Goal: Transaction & Acquisition: Purchase product/service

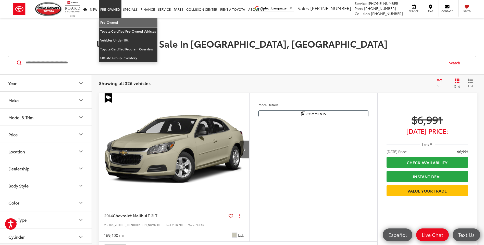
click at [106, 21] on link "Pre-Owned" at bounding box center [128, 22] width 59 height 9
drag, startPoint x: 120, startPoint y: 21, endPoint x: 221, endPoint y: 191, distance: 197.1
click at [120, 21] on link "Pre-Owned" at bounding box center [128, 22] width 59 height 9
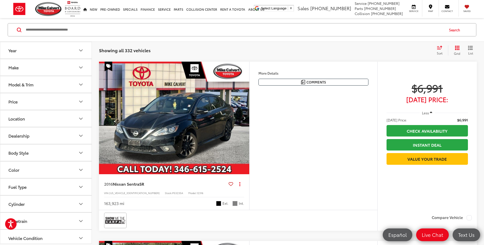
scroll to position [255, 0]
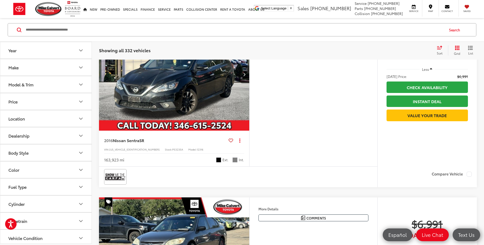
click at [172, 149] on span "P53235A" at bounding box center [177, 150] width 11 height 4
copy span "P53235A"
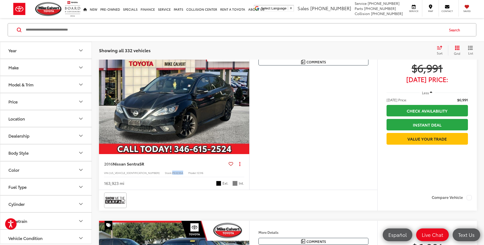
scroll to position [204, 0]
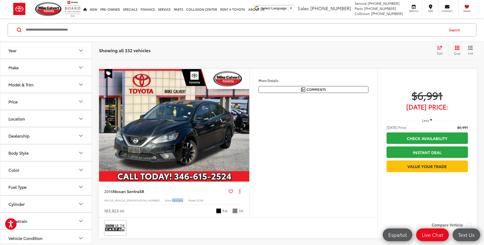
click at [247, 126] on button "Next image" at bounding box center [244, 126] width 10 height 18
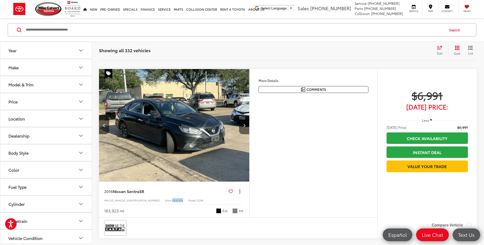
click at [247, 126] on button "Next image" at bounding box center [244, 126] width 10 height 18
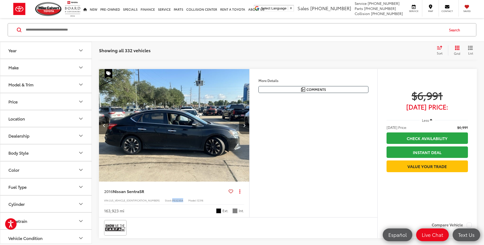
click at [247, 126] on button "Next image" at bounding box center [244, 126] width 10 height 18
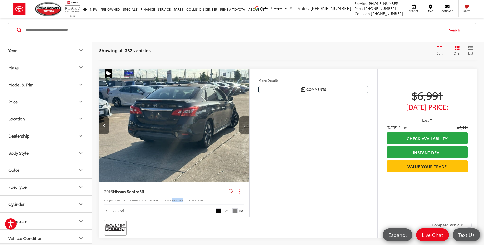
click at [247, 126] on button "Next image" at bounding box center [244, 126] width 10 height 18
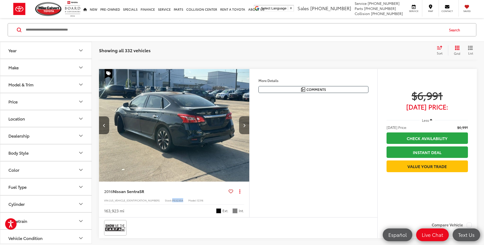
click at [247, 126] on button "Next image" at bounding box center [244, 126] width 10 height 18
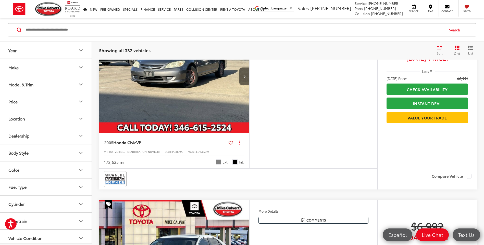
scroll to position [383, 0]
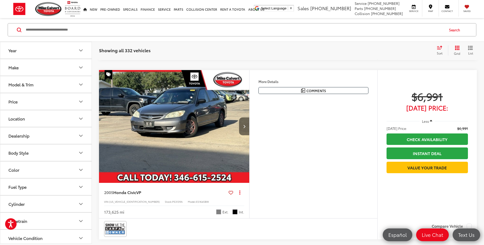
click at [239, 127] on button "Next image" at bounding box center [244, 127] width 10 height 18
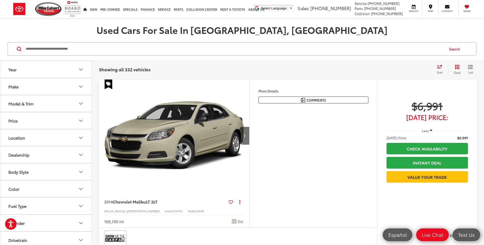
scroll to position [26, 0]
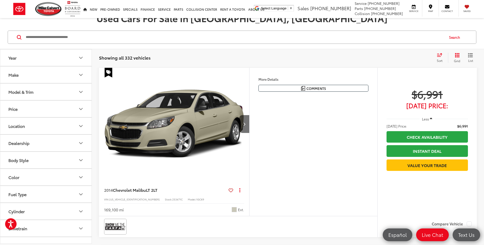
click at [172, 201] on span "253471C" at bounding box center [177, 200] width 10 height 4
copy span "253471C"
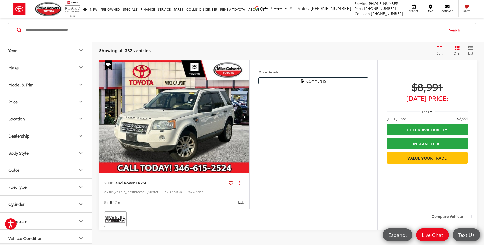
scroll to position [1990, 0]
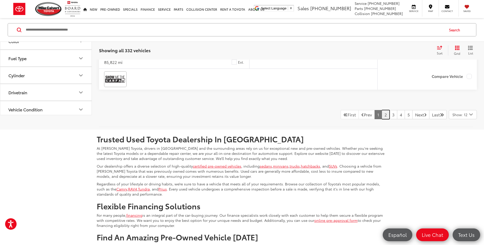
click at [382, 119] on link "2" at bounding box center [386, 114] width 8 height 9
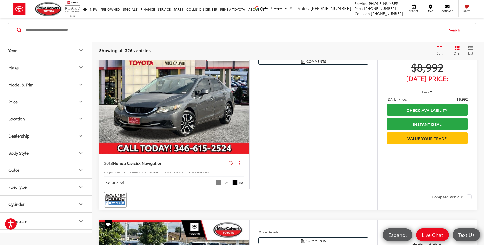
scroll to position [77, 0]
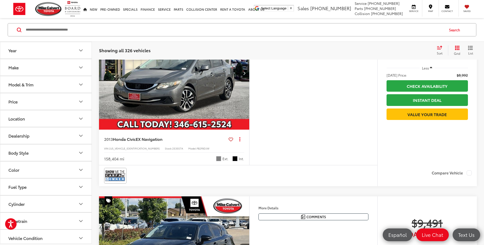
click at [172, 148] on span "253557A" at bounding box center [177, 149] width 11 height 4
copy span "253557A"
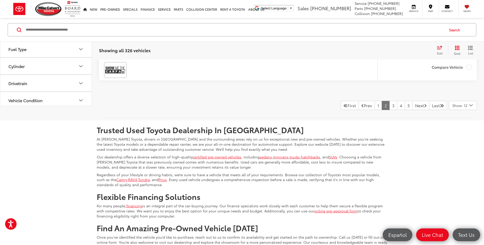
scroll to position [2194, 0]
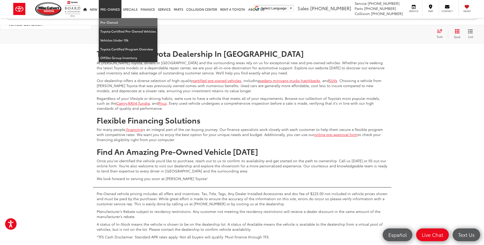
drag, startPoint x: 115, startPoint y: 21, endPoint x: 14, endPoint y: 17, distance: 100.6
click at [115, 21] on link "Pre-Owned" at bounding box center [128, 22] width 59 height 9
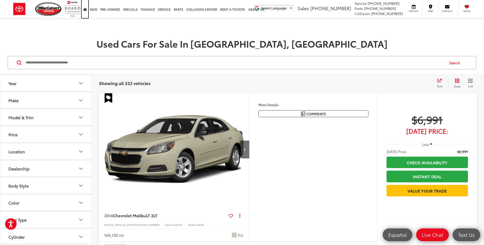
drag, startPoint x: 84, startPoint y: 13, endPoint x: 96, endPoint y: 48, distance: 36.3
click at [84, 13] on link "Home" at bounding box center [85, 9] width 7 height 18
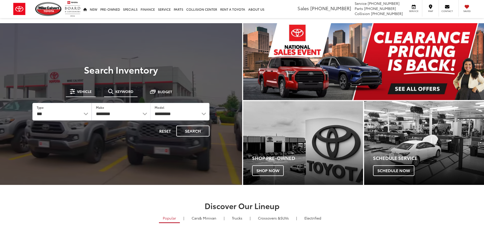
click at [122, 92] on span "Keyword" at bounding box center [124, 92] width 18 height 4
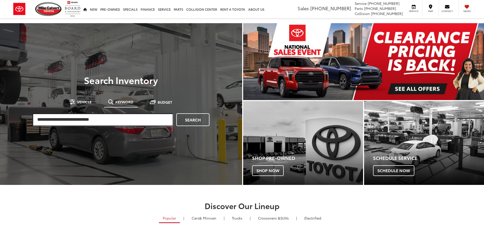
click at [110, 118] on input "search" at bounding box center [102, 120] width 141 height 13
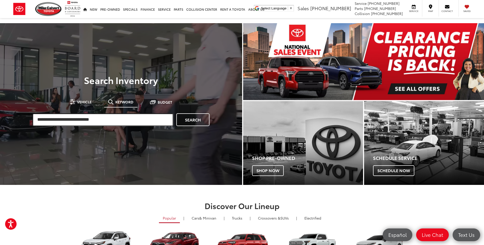
paste input "******"
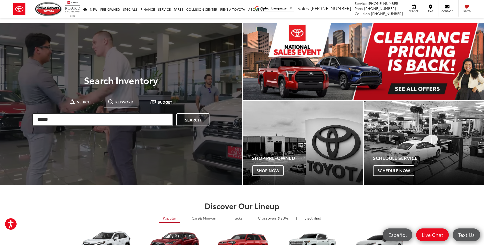
type input "******"
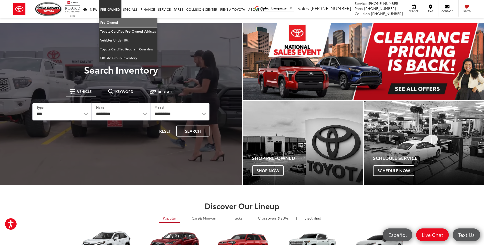
drag, startPoint x: 116, startPoint y: 21, endPoint x: 4, endPoint y: 114, distance: 145.5
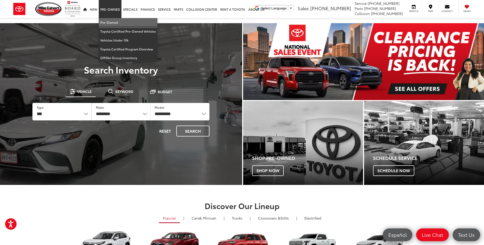
click at [116, 21] on link "Pre-Owned" at bounding box center [128, 22] width 59 height 9
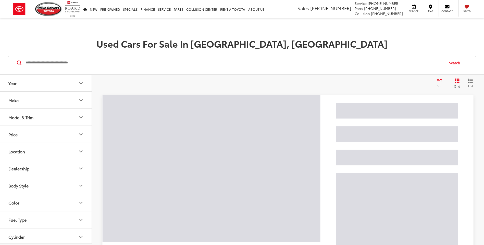
click at [94, 66] on input "Search by Make, Model, or Keyword" at bounding box center [234, 63] width 419 height 12
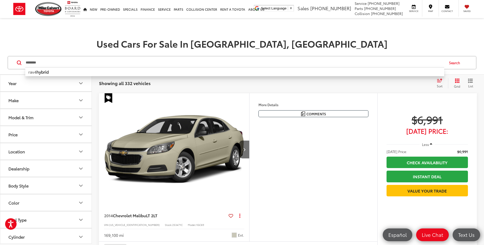
type input "********"
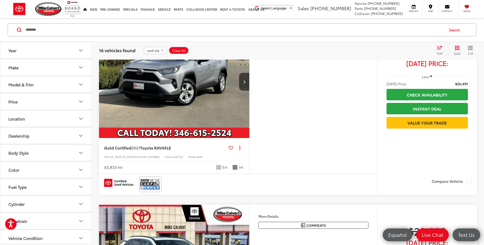
scroll to position [255, 0]
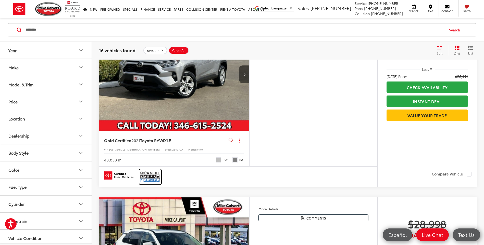
click at [148, 177] on img at bounding box center [150, 177] width 20 height 14
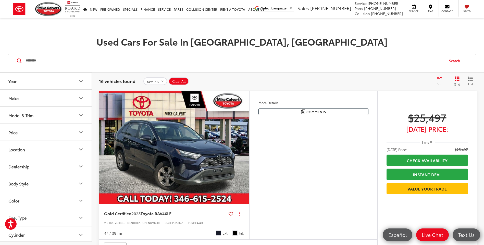
scroll to position [0, 0]
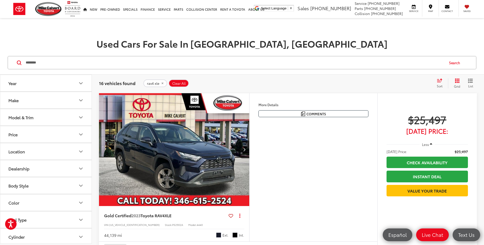
click at [186, 152] on img "2023 Toyota RAV4 XLE 0" at bounding box center [174, 149] width 151 height 113
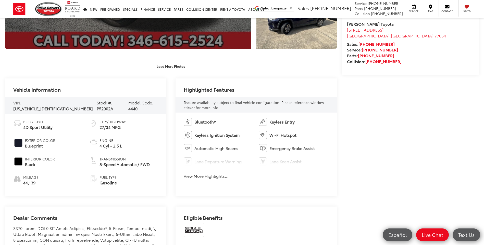
scroll to position [153, 0]
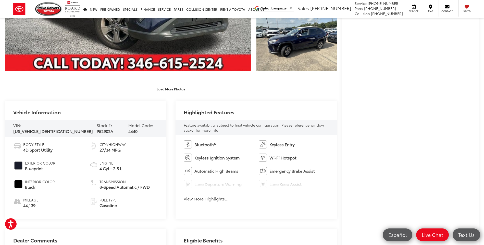
click at [97, 129] on span "P52902A" at bounding box center [105, 131] width 17 height 6
copy span "P52902A"
